Goal: Check status: Check status

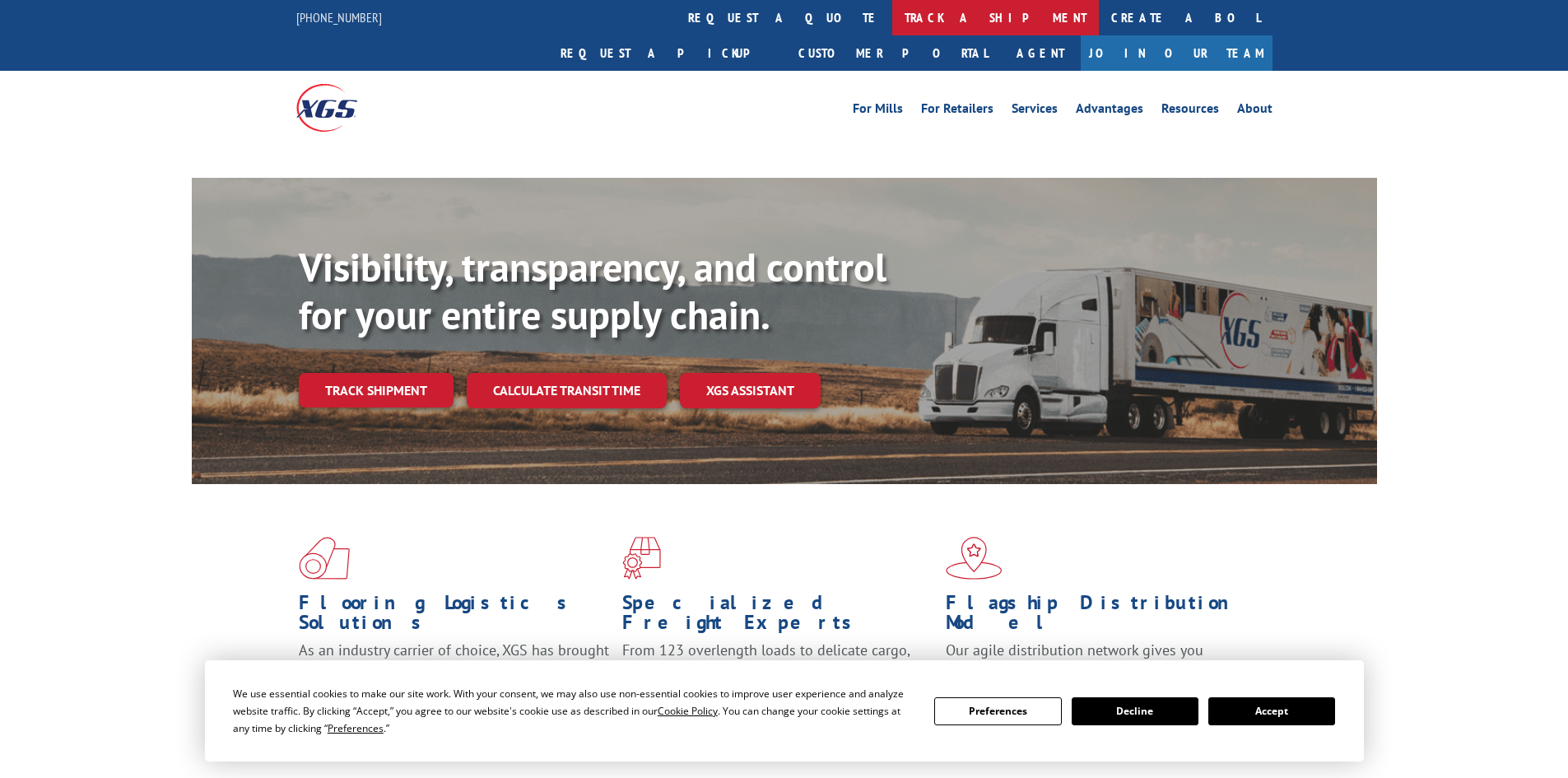
click at [892, 11] on link "track a shipment" at bounding box center [995, 18] width 207 height 36
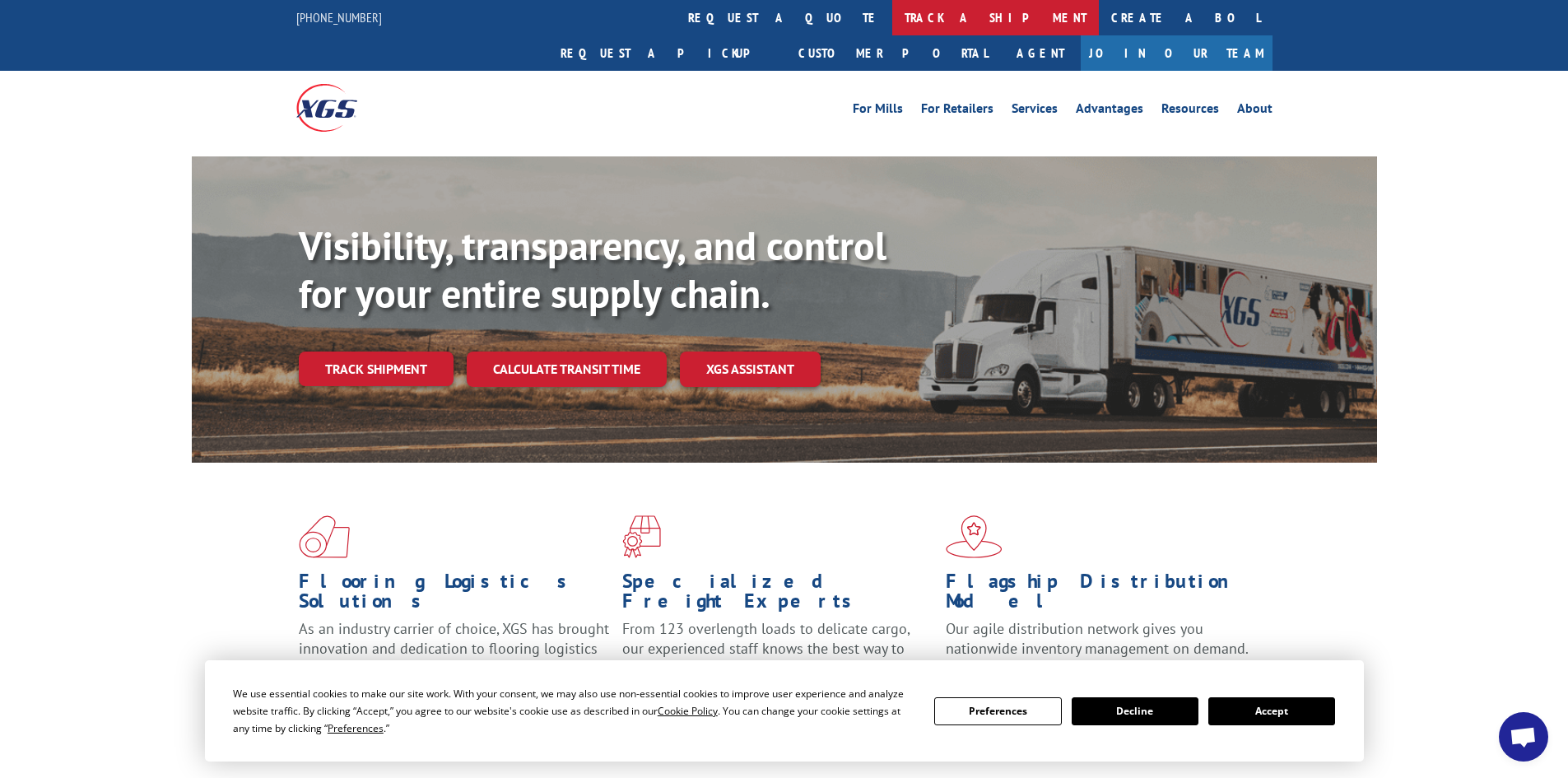
click at [892, 12] on link "track a shipment" at bounding box center [995, 18] width 207 height 36
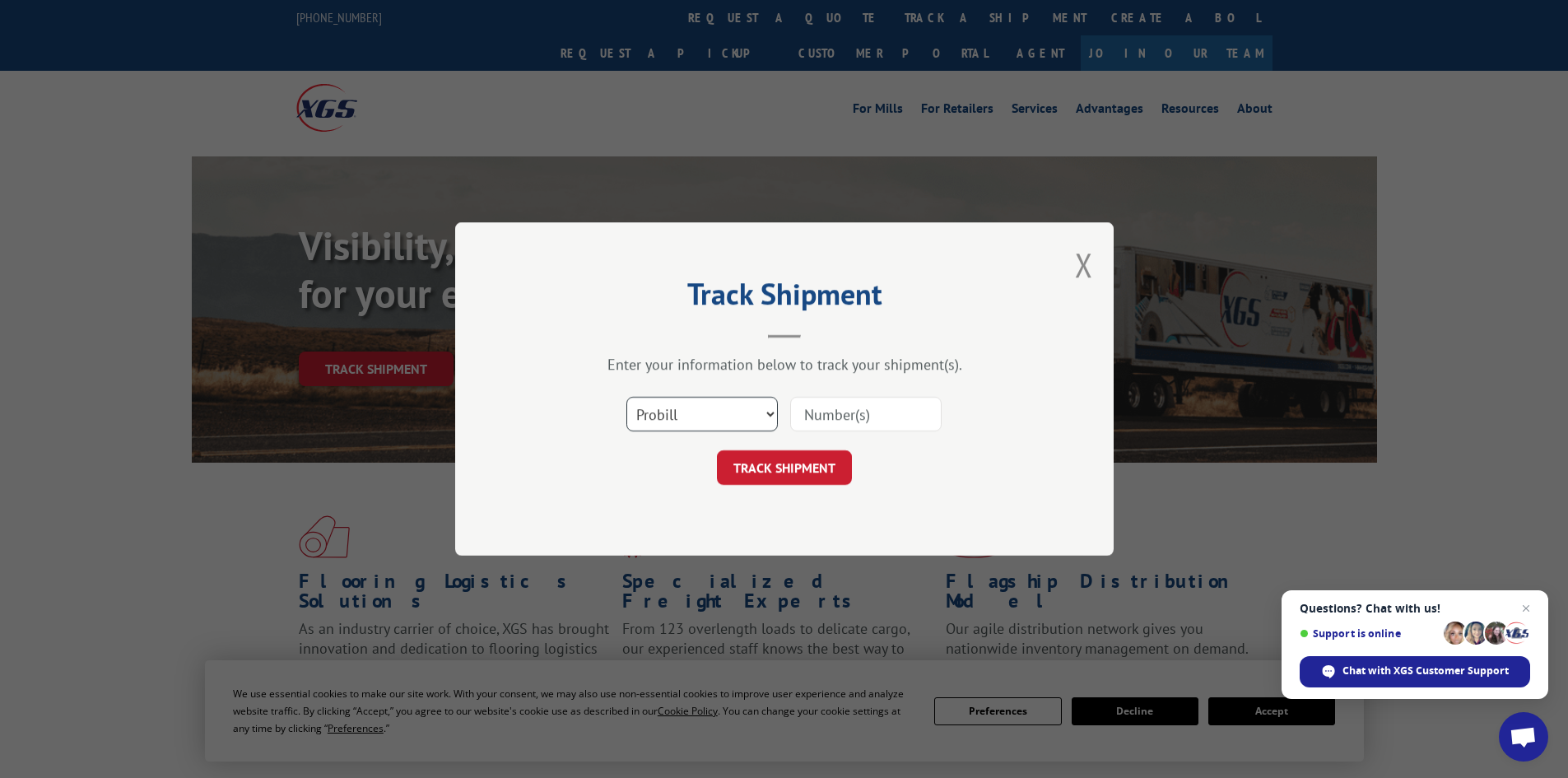
click at [769, 412] on select "Select category... Probill BOL PO" at bounding box center [701, 414] width 151 height 35
click at [769, 413] on select "Select category... Probill BOL PO" at bounding box center [701, 414] width 151 height 35
select select "bol"
click at [626, 397] on select "Select category... Probill BOL PO" at bounding box center [701, 414] width 151 height 35
click at [811, 412] on input at bounding box center [865, 414] width 151 height 35
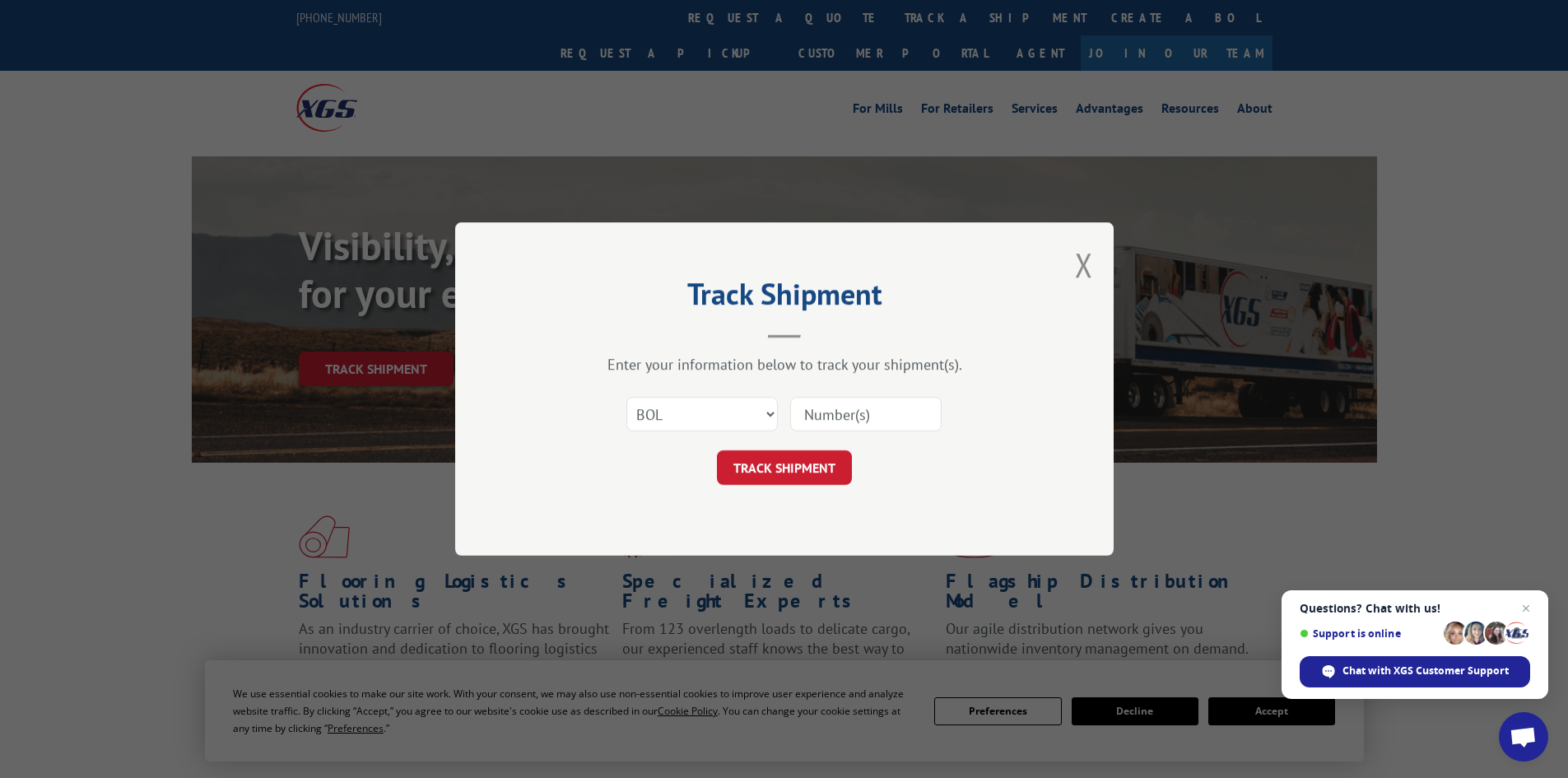
paste input "5246851"
type input "5246851"
click at [772, 471] on button "TRACK SHIPMENT" at bounding box center [784, 467] width 135 height 35
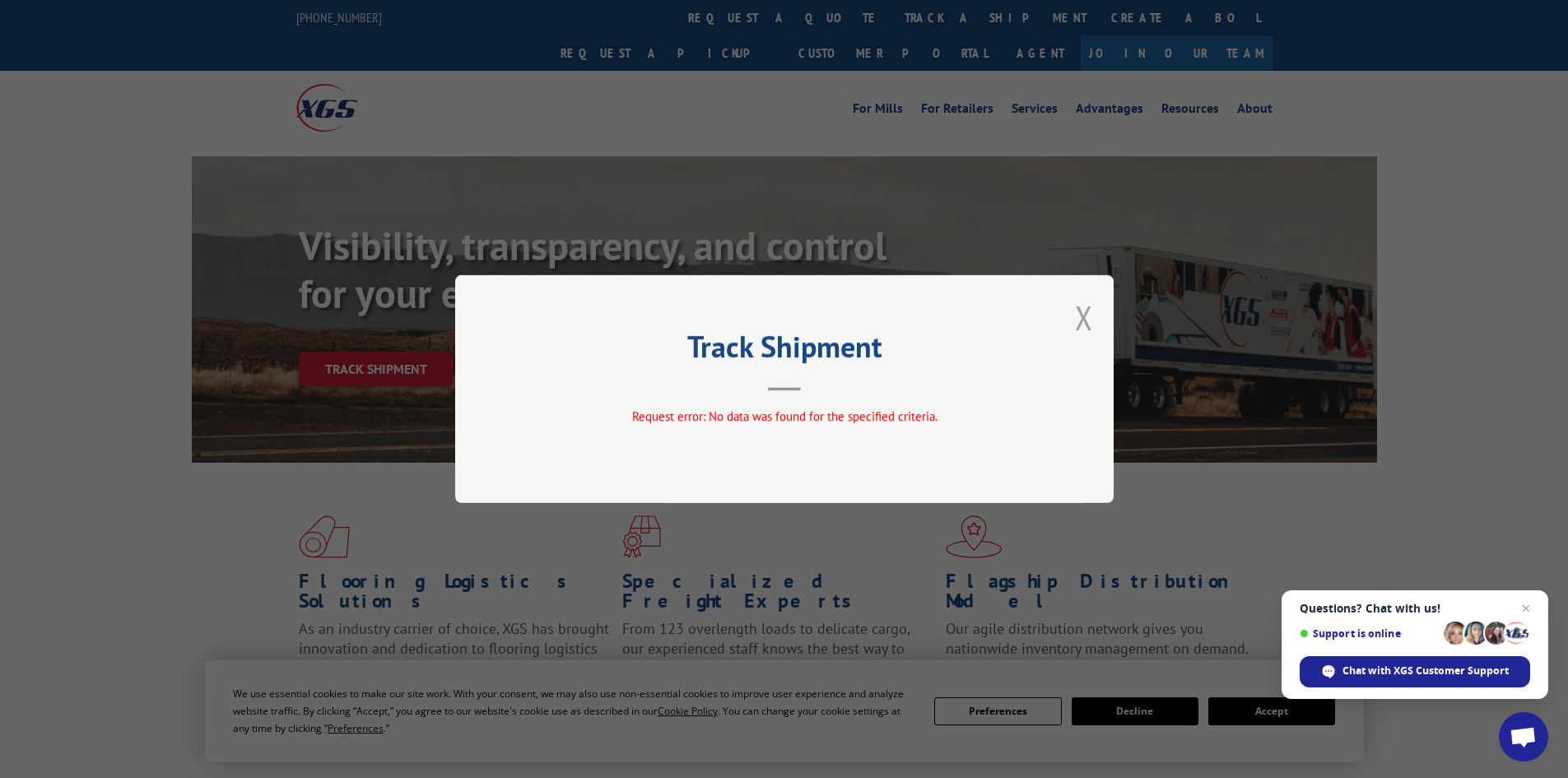
click at [1089, 314] on button "Close modal" at bounding box center [1084, 317] width 18 height 44
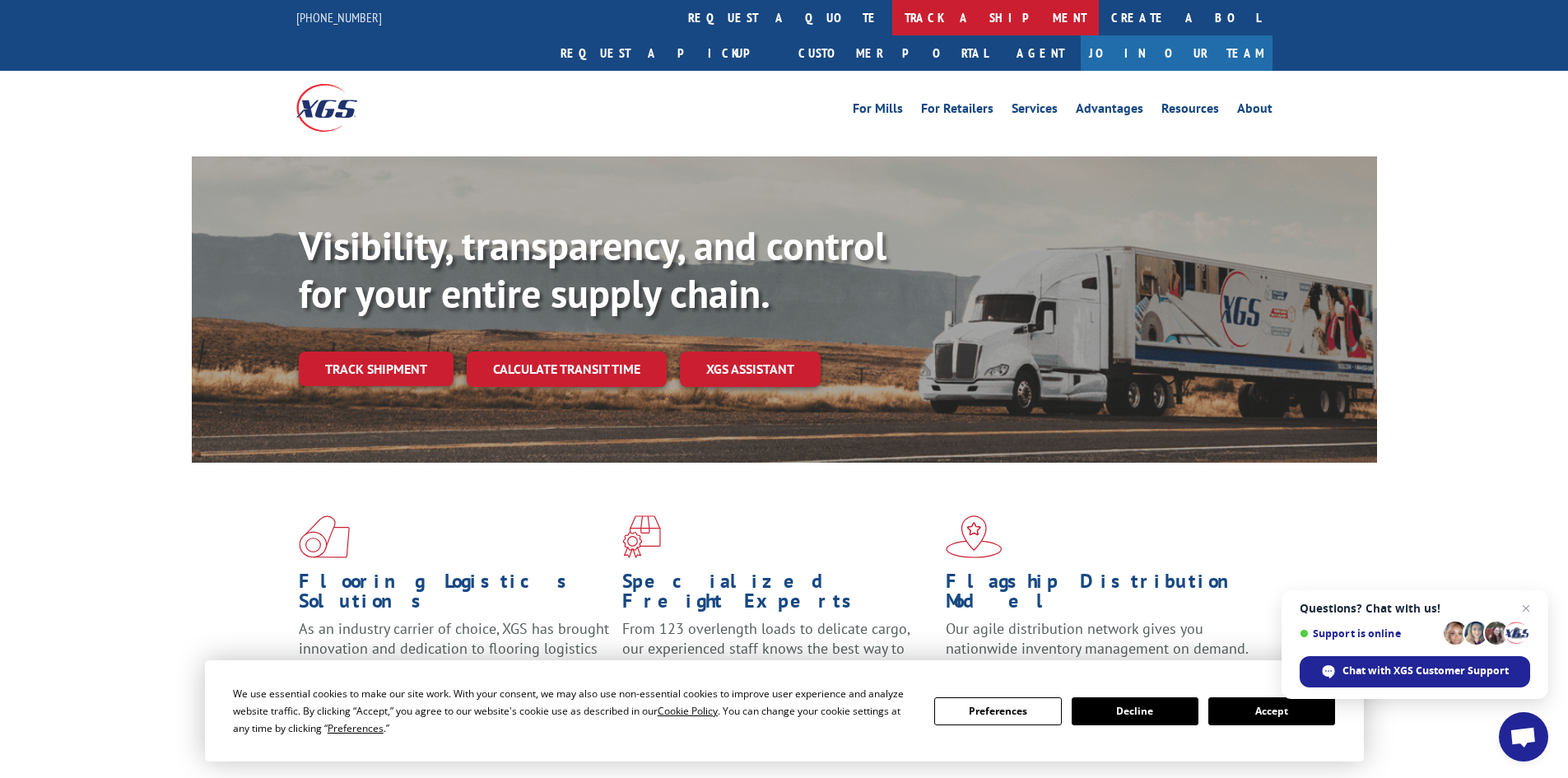
click at [892, 18] on link "track a shipment" at bounding box center [995, 18] width 207 height 36
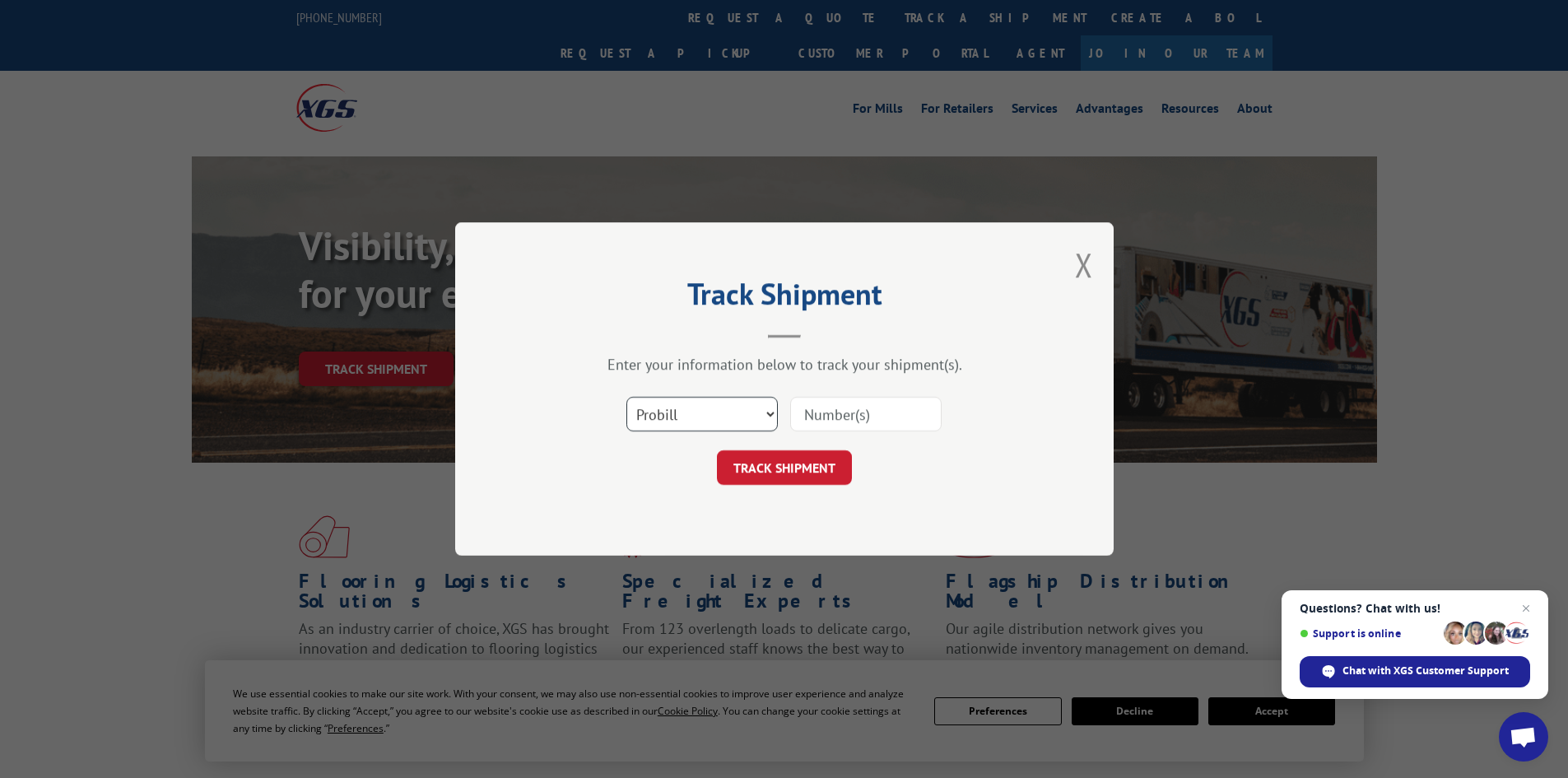
click at [767, 413] on select "Select category... Probill BOL PO" at bounding box center [701, 414] width 151 height 35
select select "bol"
click at [626, 397] on select "Select category... Probill BOL PO" at bounding box center [701, 414] width 151 height 35
click at [814, 422] on input at bounding box center [865, 414] width 151 height 35
paste input "6043054"
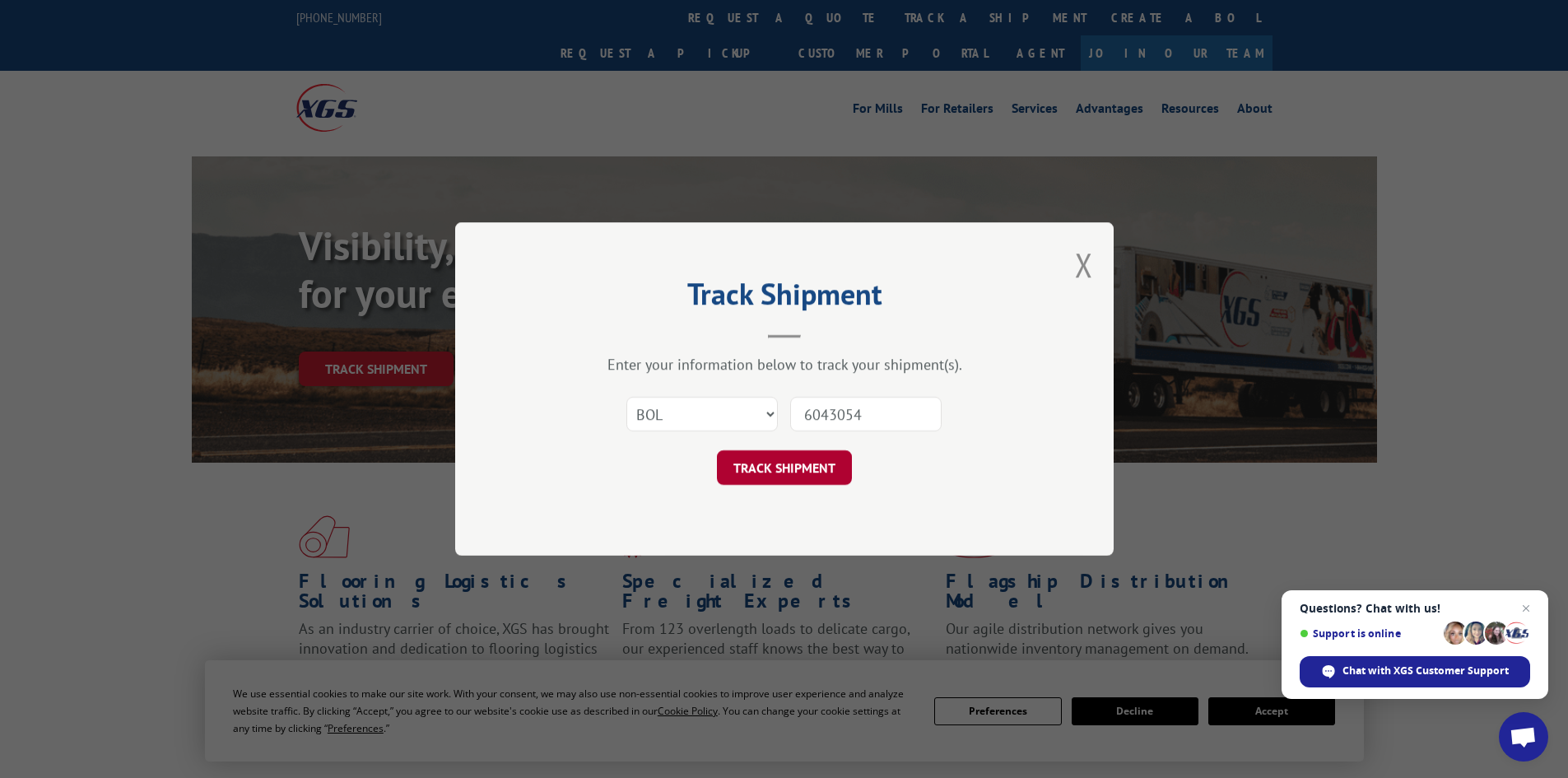
type input "6043054"
click at [801, 467] on button "TRACK SHIPMENT" at bounding box center [784, 467] width 135 height 35
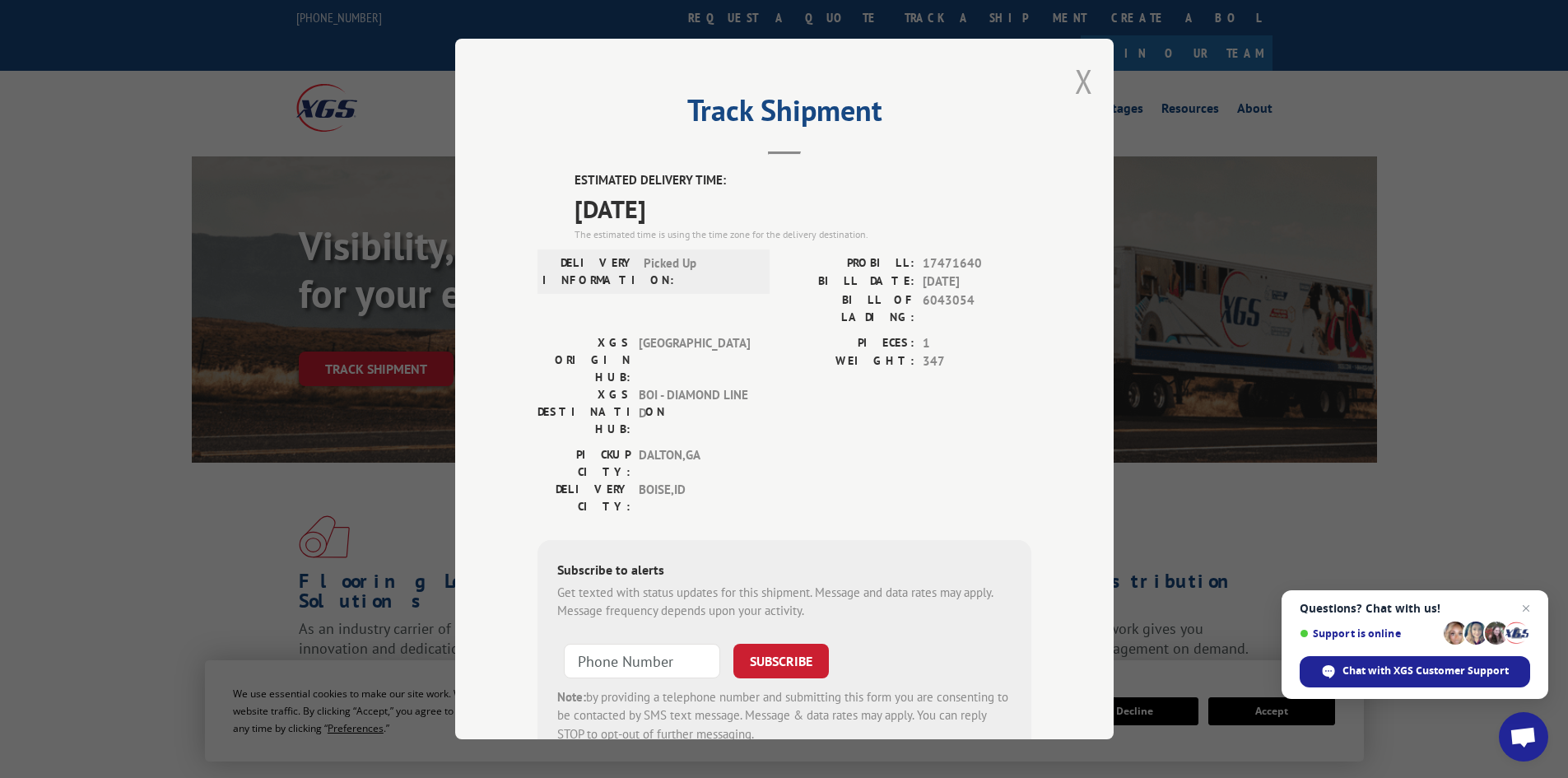
click at [1079, 76] on button "Close modal" at bounding box center [1084, 81] width 18 height 44
